Goal: Information Seeking & Learning: Learn about a topic

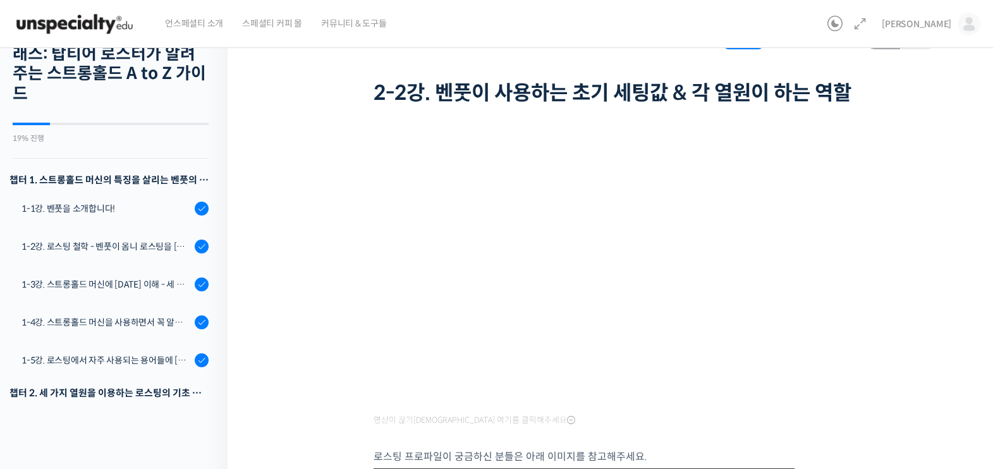
scroll to position [454, 0]
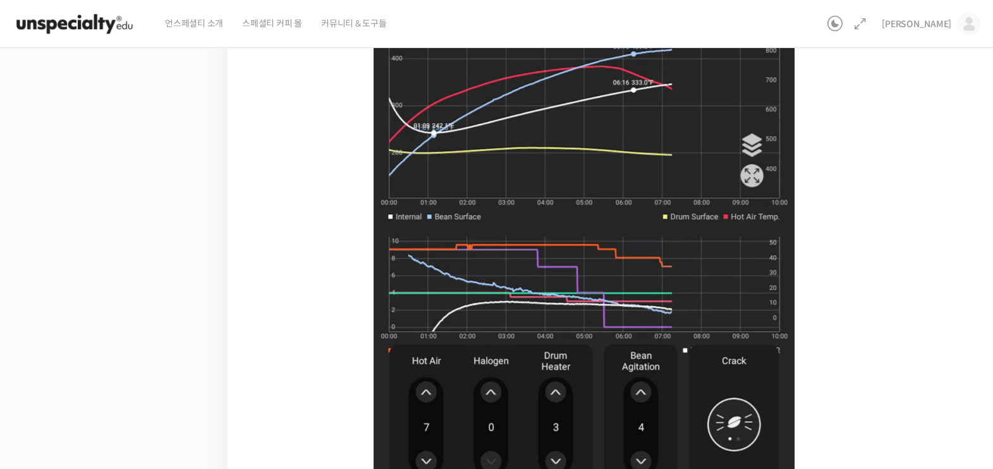
scroll to position [679, 0]
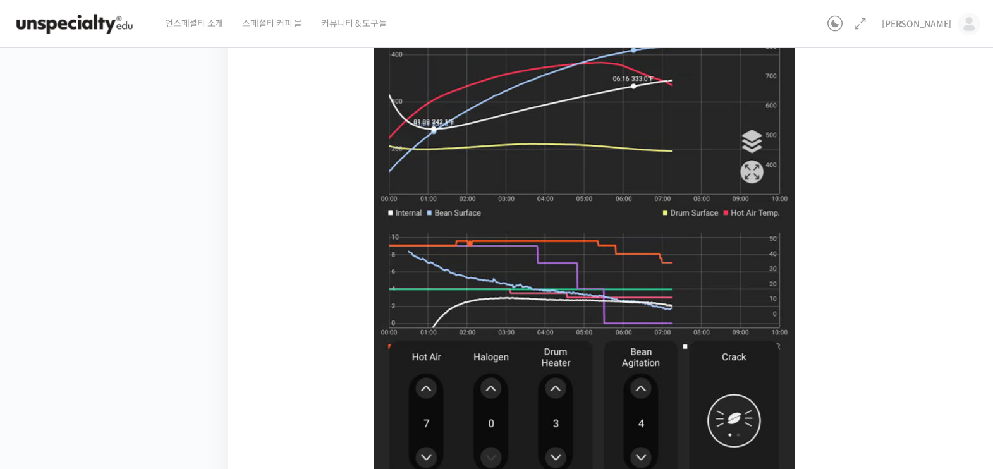
click at [576, 120] on img at bounding box center [584, 173] width 421 height 647
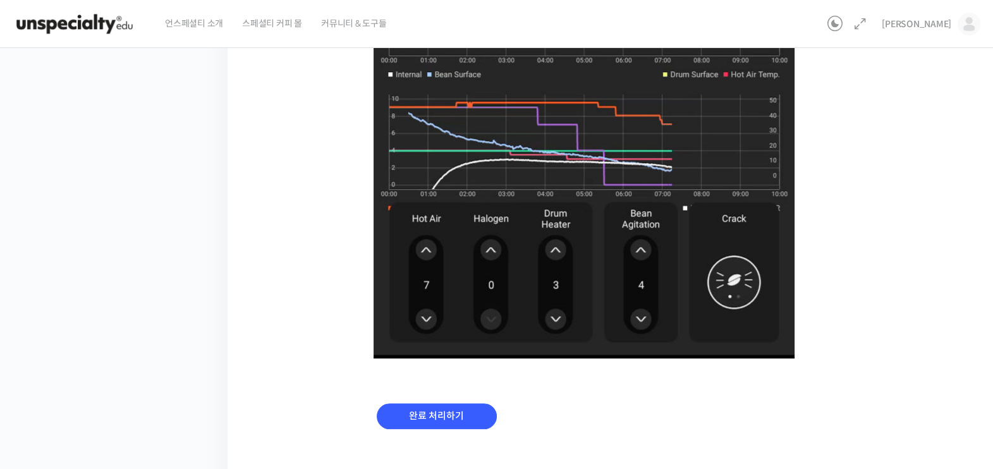
scroll to position [860, 0]
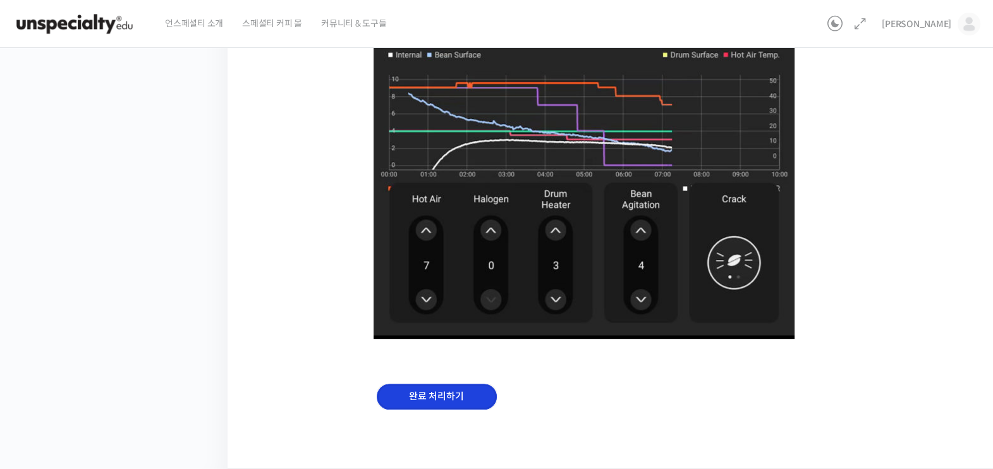
click at [442, 393] on input "완료 처리하기" at bounding box center [437, 397] width 120 height 26
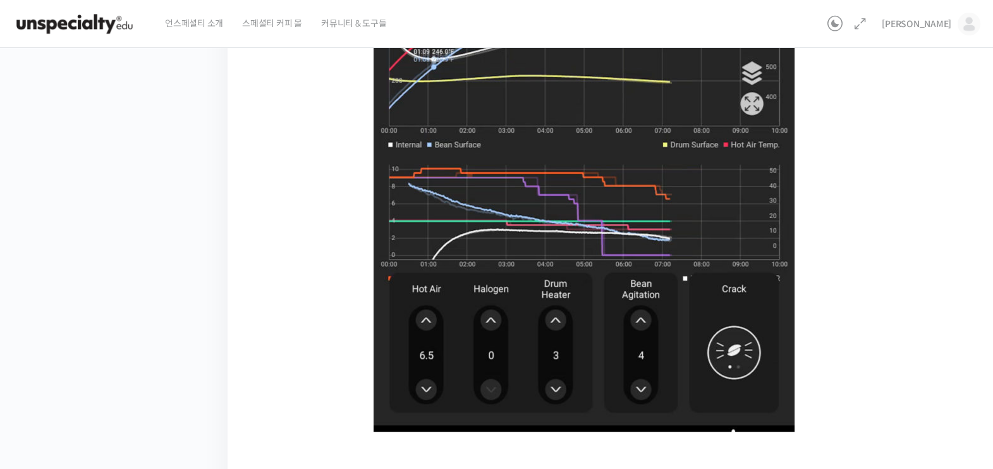
scroll to position [860, 0]
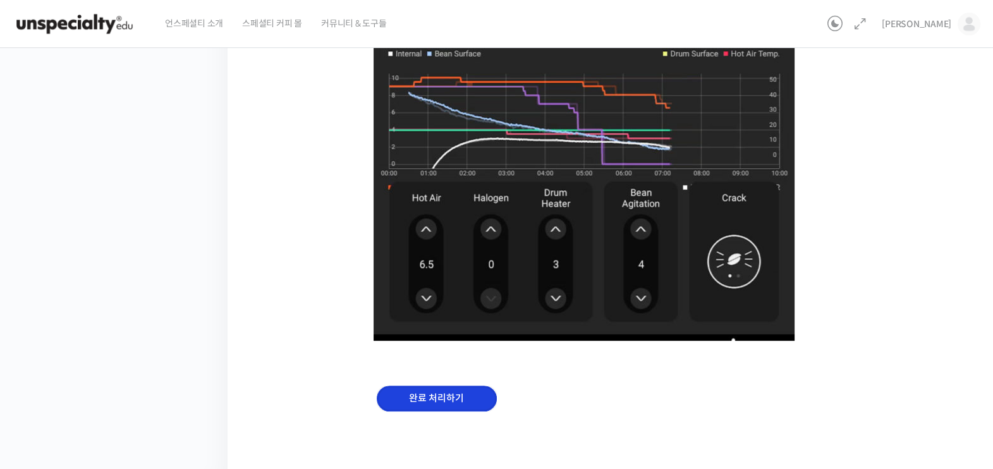
click at [423, 408] on input "완료 처리하기" at bounding box center [437, 399] width 120 height 26
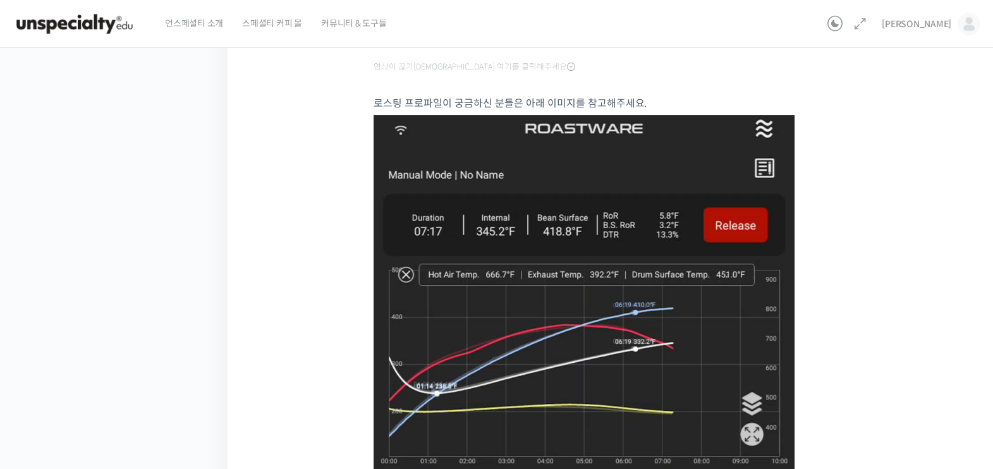
scroll to position [413, 0]
click at [588, 407] on img at bounding box center [584, 439] width 421 height 647
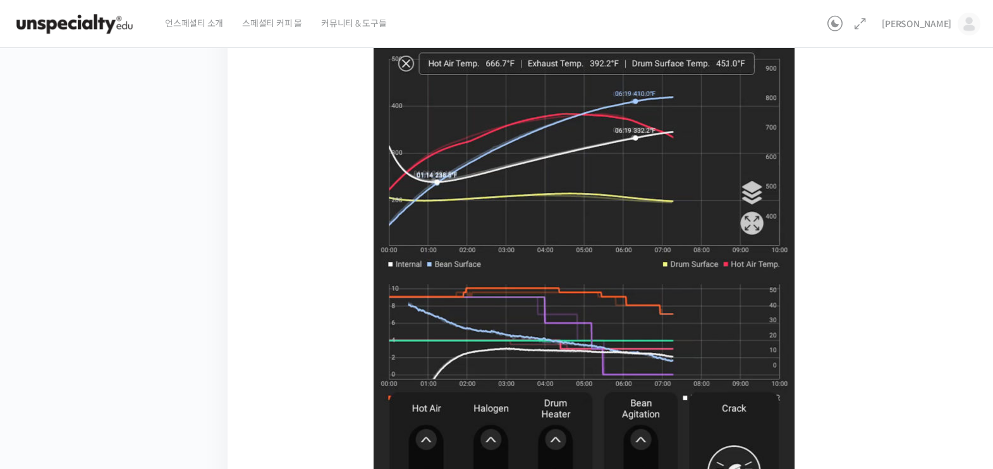
scroll to position [626, 0]
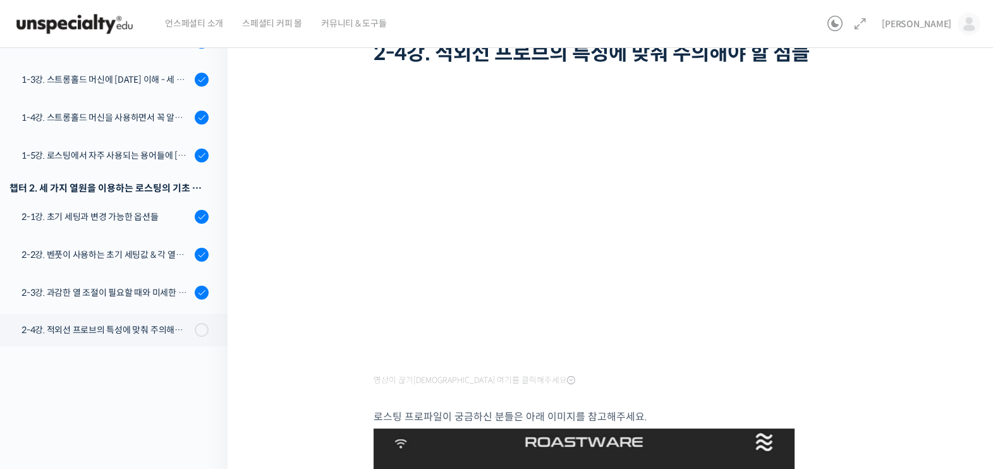
click at [405, 396] on div at bounding box center [614, 398] width 480 height 19
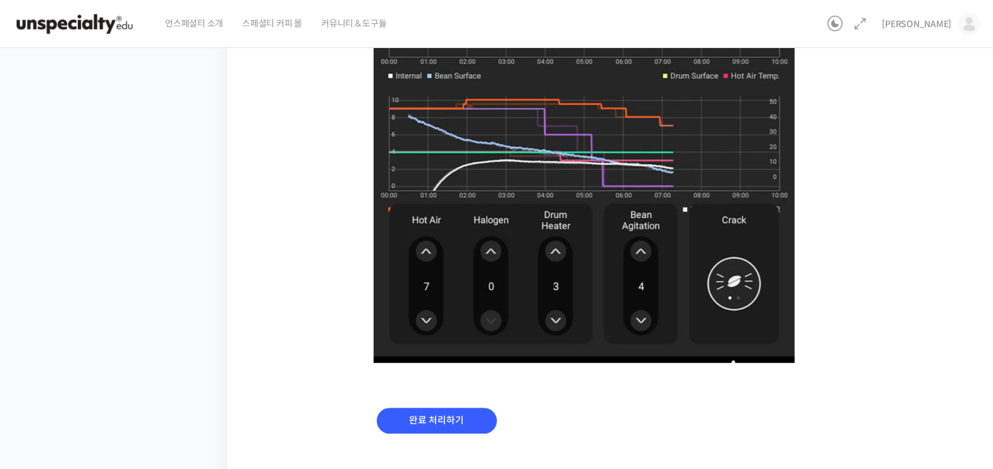
scroll to position [836, 0]
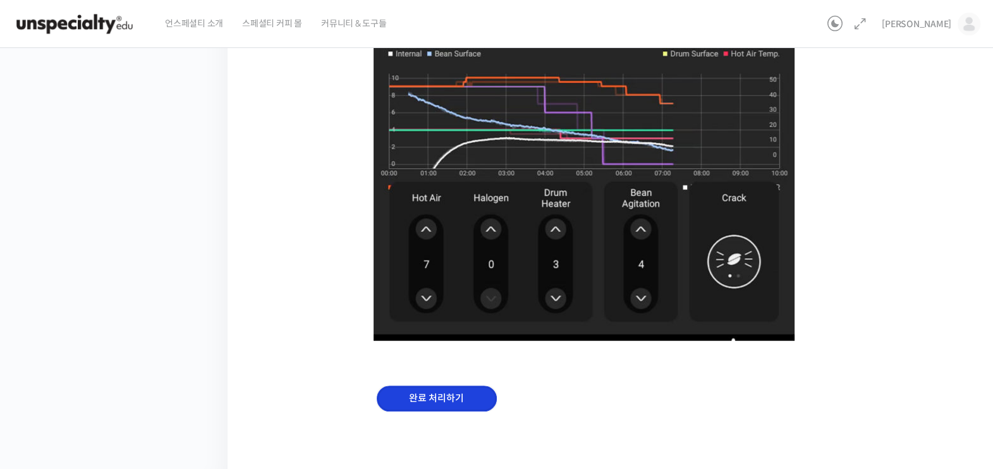
click at [445, 400] on input "완료 처리하기" at bounding box center [437, 399] width 120 height 26
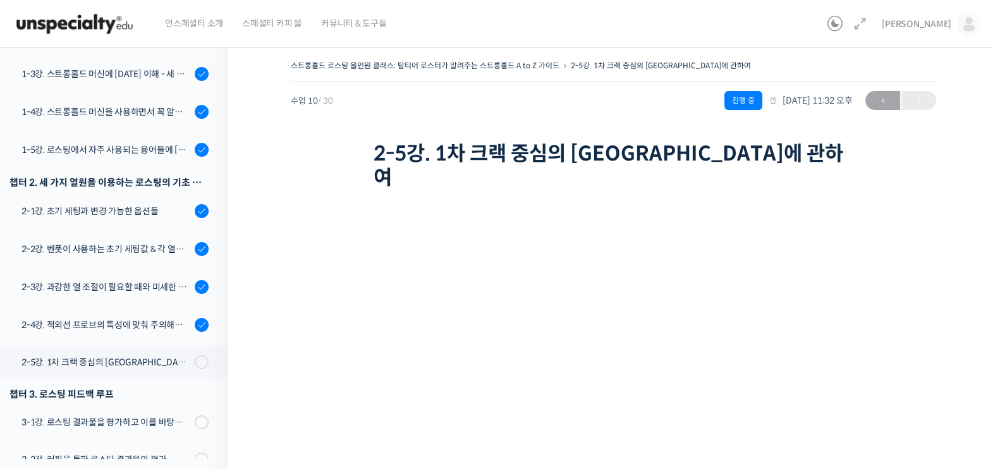
scroll to position [149, 0]
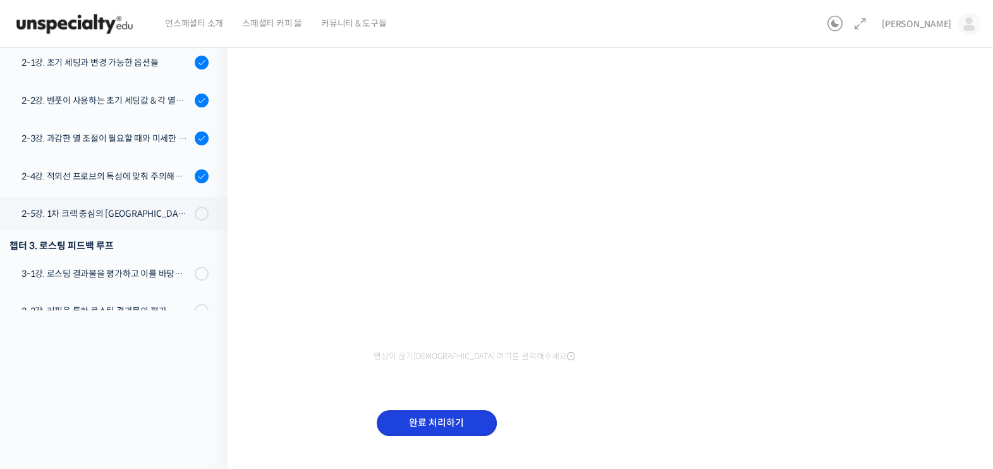
click at [429, 410] on input "완료 처리하기" at bounding box center [437, 423] width 120 height 26
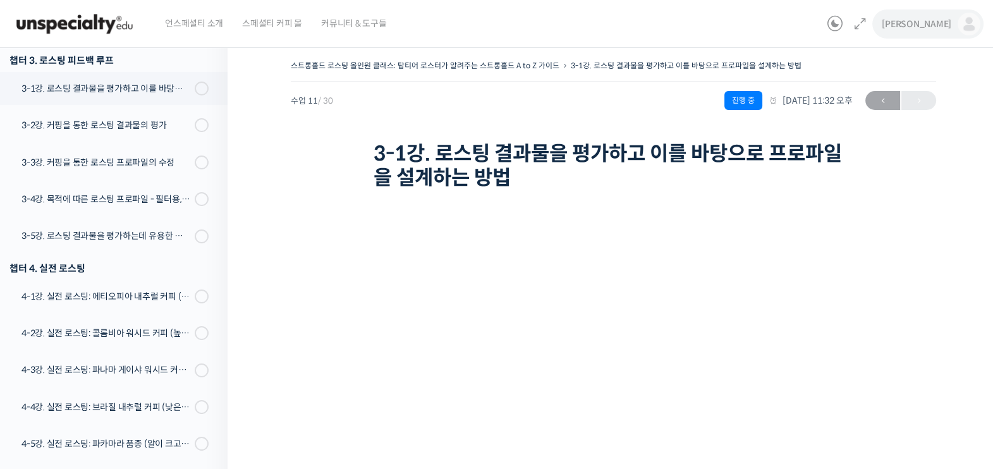
click at [934, 27] on span "[PERSON_NAME]" at bounding box center [917, 23] width 70 height 11
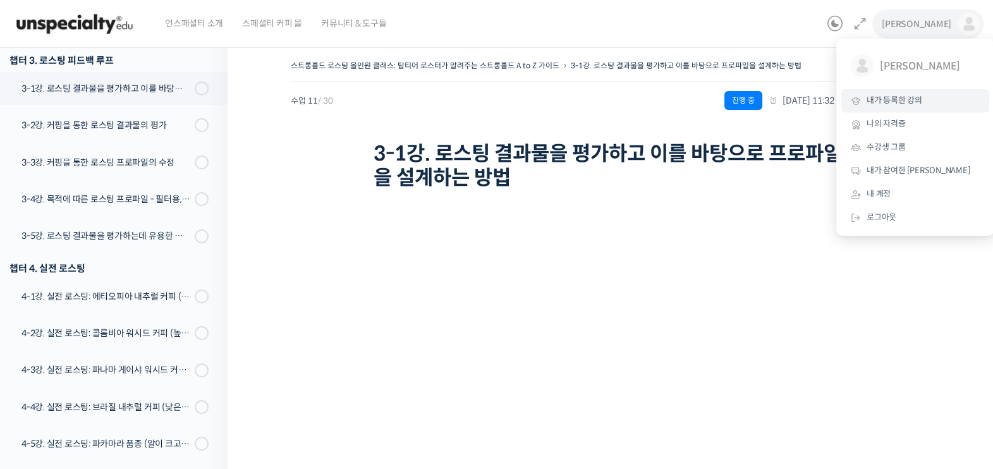
click at [902, 104] on span "내가 등록한 강의" at bounding box center [895, 100] width 56 height 11
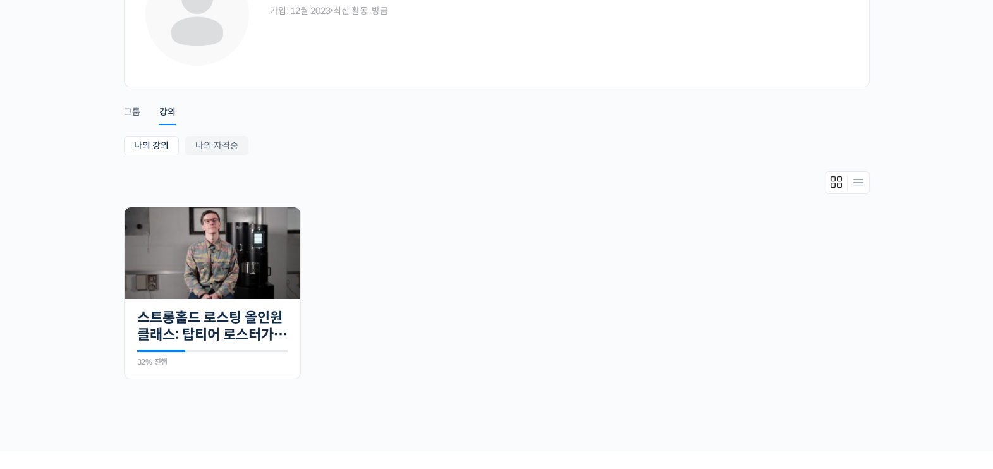
scroll to position [118, 0]
